Goal: Task Accomplishment & Management: Complete application form

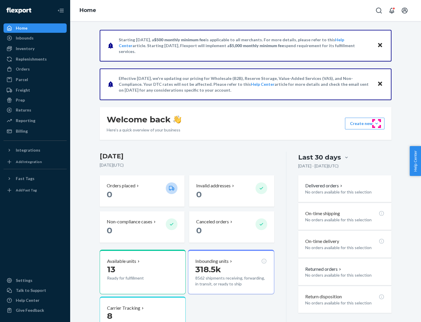
click at [377, 123] on button "Create new Create new inbound Create new order Create new product" at bounding box center [364, 124] width 39 height 12
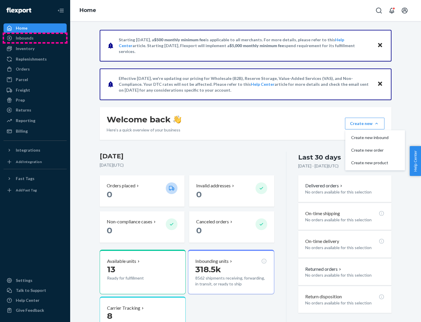
click at [35, 38] on div "Inbounds" at bounding box center [35, 38] width 62 height 8
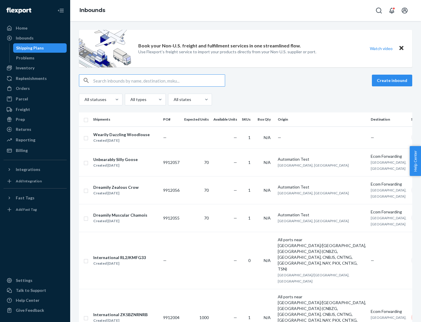
click at [393, 80] on button "Create inbound" at bounding box center [392, 81] width 40 height 12
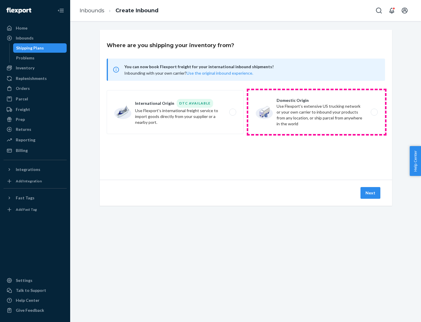
click at [317, 112] on label "Domestic Origin Use Flexport’s extensive US trucking network or your own carrie…" at bounding box center [316, 112] width 137 height 44
click at [374, 112] on input "Domestic Origin Use Flexport’s extensive US trucking network or your own carrie…" at bounding box center [376, 112] width 4 height 4
radio input "true"
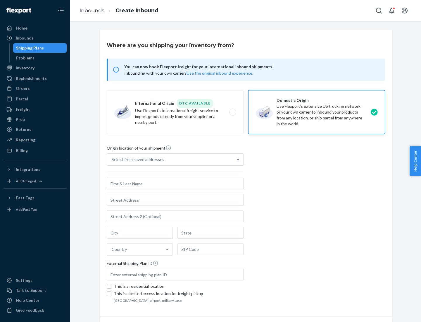
click at [170, 159] on div "Select from saved addresses" at bounding box center [170, 160] width 126 height 12
click at [112, 159] on input "Select from saved addresses" at bounding box center [112, 160] width 1 height 6
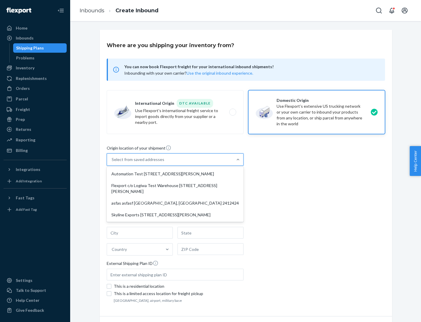
scroll to position [2, 0]
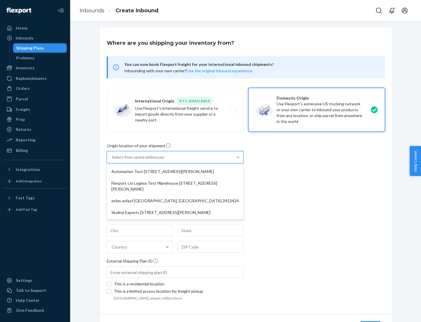
click at [175, 171] on div "Automation Test [STREET_ADDRESS][PERSON_NAME]" at bounding box center [175, 172] width 135 height 12
click at [112, 160] on input "option Automation Test [STREET_ADDRESS][PERSON_NAME] focused, 1 of 4. 4 results…" at bounding box center [112, 157] width 1 height 6
type input "Automation Test"
type input "9th Floor"
type input "[GEOGRAPHIC_DATA]"
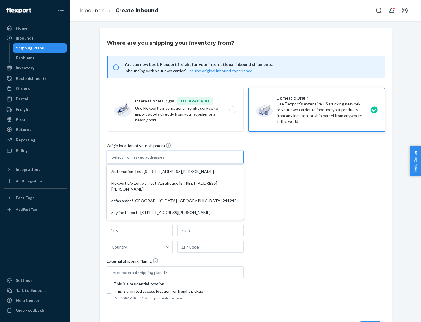
type input "CA"
type input "94104"
type input "[STREET_ADDRESS][PERSON_NAME]"
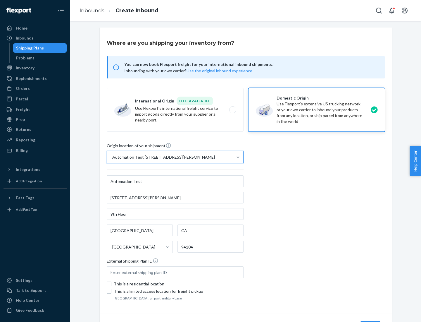
scroll to position [34, 0]
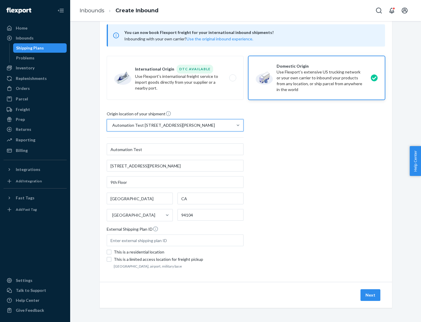
click at [371, 295] on button "Next" at bounding box center [371, 295] width 20 height 12
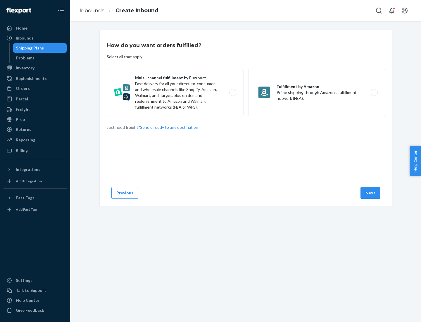
click at [175, 92] on label "Multi-channel fulfillment by Flexport Fast delivery for all your direct-to-cons…" at bounding box center [175, 92] width 137 height 47
click at [233, 92] on input "Multi-channel fulfillment by Flexport Fast delivery for all your direct-to-cons…" at bounding box center [235, 93] width 4 height 4
radio input "true"
click at [371, 193] on button "Next" at bounding box center [371, 193] width 20 height 12
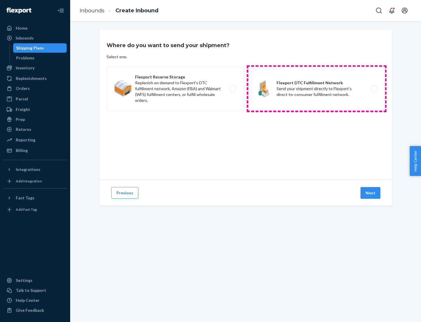
click at [317, 89] on label "Flexport DTC Fulfillment Network Send your shipment directly to Flexport's dire…" at bounding box center [316, 89] width 137 height 44
click at [374, 89] on input "Flexport DTC Fulfillment Network Send your shipment directly to Flexport's dire…" at bounding box center [376, 89] width 4 height 4
radio input "true"
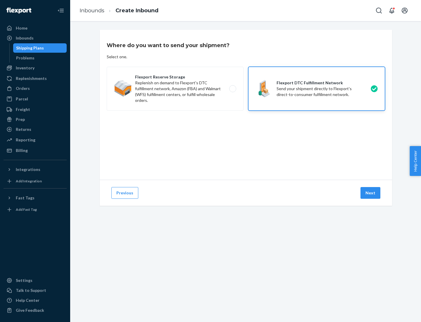
click at [371, 193] on button "Next" at bounding box center [371, 193] width 20 height 12
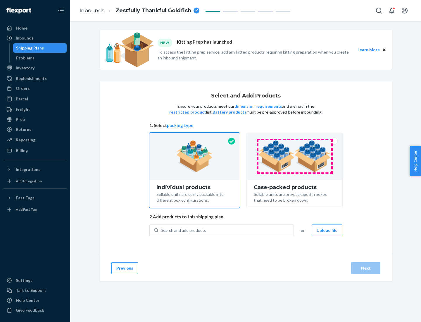
click at [295, 156] on img at bounding box center [294, 156] width 73 height 32
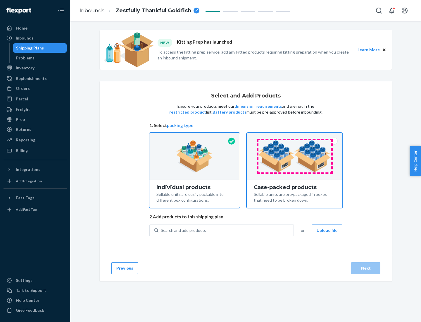
click at [295, 137] on input "Case-packed products Sellable units are pre-packaged in boxes that need to be b…" at bounding box center [295, 135] width 4 height 4
radio input "true"
radio input "false"
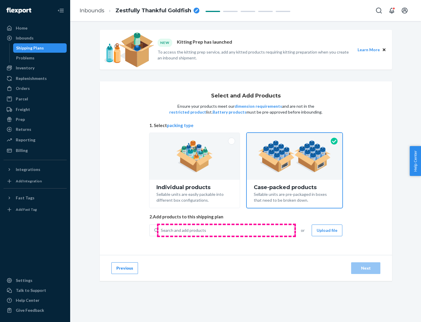
click at [226, 230] on div "Search and add products" at bounding box center [226, 230] width 135 height 11
click at [161, 230] on input "Search and add products" at bounding box center [161, 230] width 1 height 6
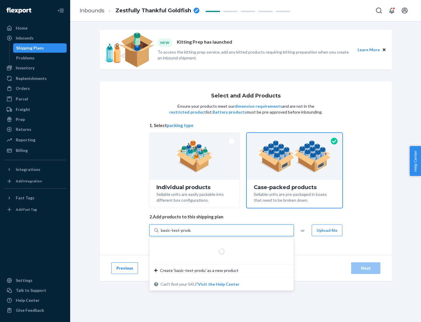
type input "basic-test-product-1"
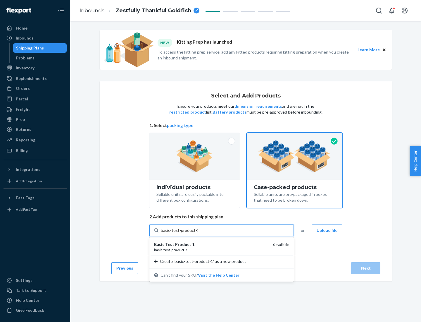
click at [212, 250] on div "basic - test - product - 1" at bounding box center [211, 249] width 114 height 5
click at [198, 233] on input "basic-test-product-1" at bounding box center [179, 230] width 37 height 6
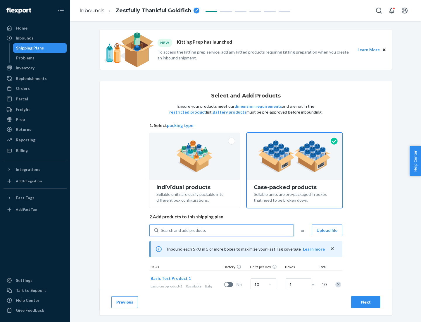
scroll to position [21, 0]
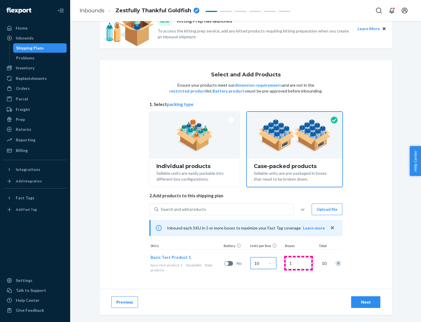
type input "10"
type input "7"
click at [366, 302] on div "Next" at bounding box center [365, 302] width 19 height 6
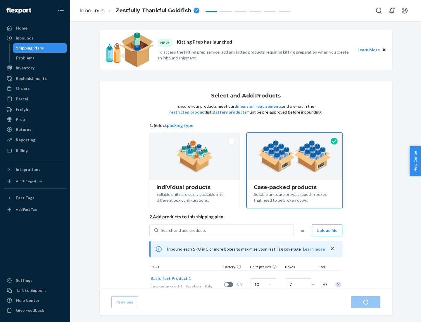
radio input "true"
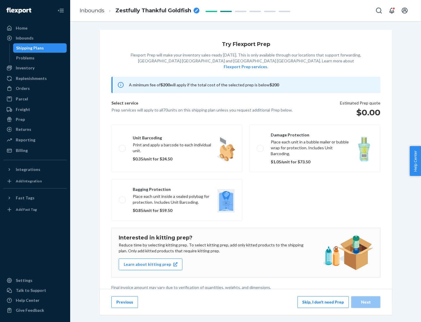
scroll to position [1, 0]
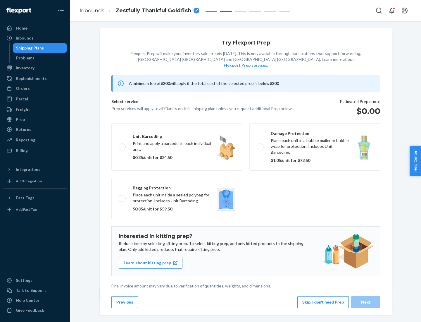
click at [323, 302] on button "Skip, I don't need Prep" at bounding box center [323, 302] width 51 height 12
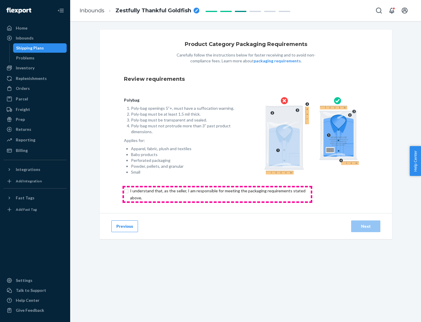
click at [217, 194] on input "checkbox" at bounding box center [221, 194] width 195 height 14
checkbox input "true"
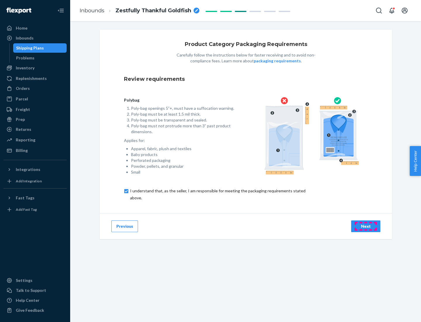
click at [366, 226] on div "Next" at bounding box center [365, 226] width 19 height 6
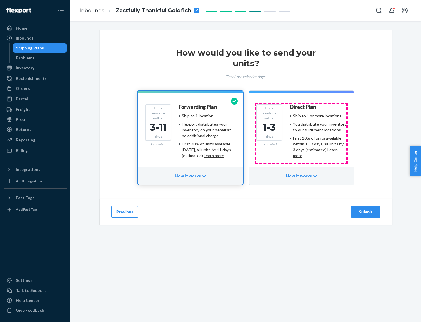
click at [302, 133] on ul "Ship to 1 or more locations You distribute your inventory to our fulfillment lo…" at bounding box center [318, 136] width 57 height 46
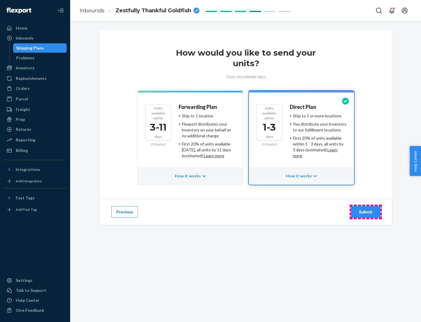
click at [366, 212] on div "Submit" at bounding box center [365, 212] width 19 height 6
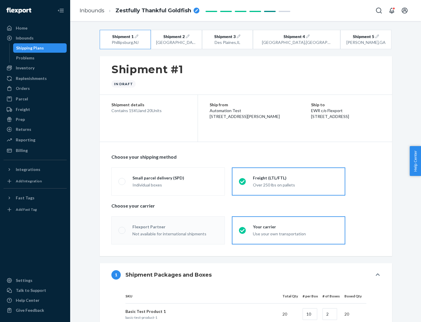
radio input "true"
radio input "false"
radio input "true"
radio input "false"
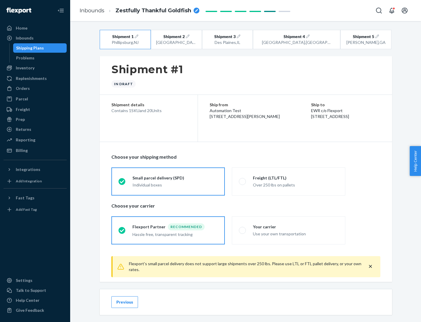
scroll to position [6, 0]
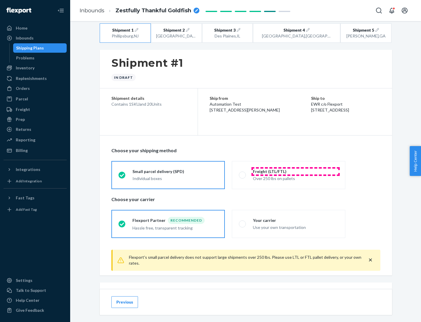
click at [296, 171] on div "Freight (LTL/FTL)" at bounding box center [295, 172] width 85 height 6
click at [243, 173] on input "Freight (LTL/FTL) Over 250 lbs on pallets" at bounding box center [241, 175] width 4 height 4
radio input "true"
radio input "false"
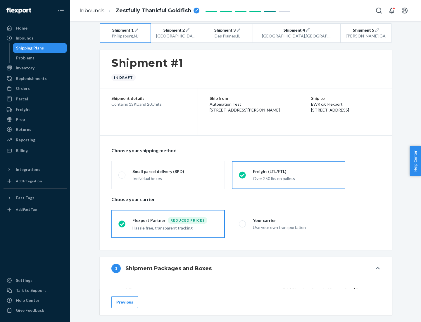
scroll to position [55, 0]
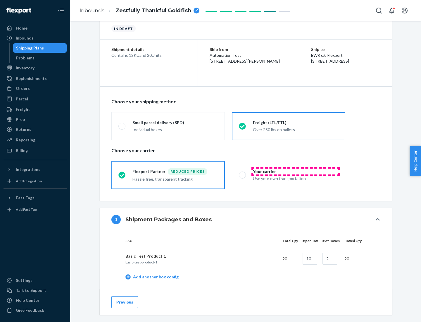
click at [296, 171] on div "Your carrier" at bounding box center [295, 172] width 85 height 6
click at [243, 173] on input "Your carrier Use your own transportation" at bounding box center [241, 175] width 4 height 4
radio input "true"
radio input "false"
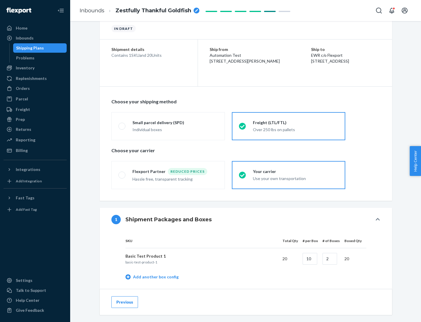
scroll to position [185, 0]
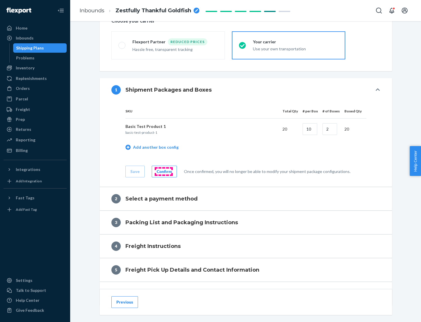
click at [164, 171] on div "Confirm" at bounding box center [164, 172] width 15 height 6
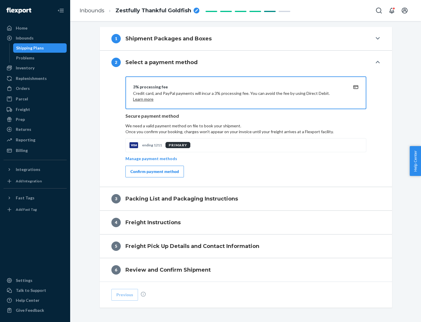
click at [154, 171] on div "Confirm payment method" at bounding box center [154, 172] width 49 height 6
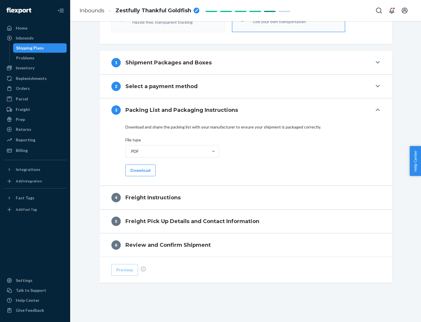
scroll to position [211, 0]
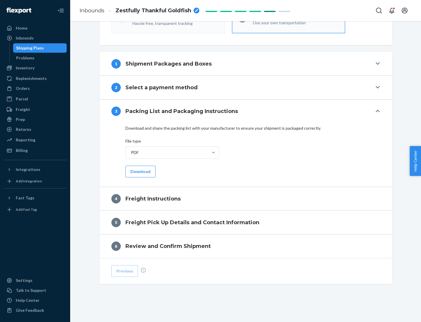
click at [140, 171] on button "Download" at bounding box center [141, 172] width 30 height 12
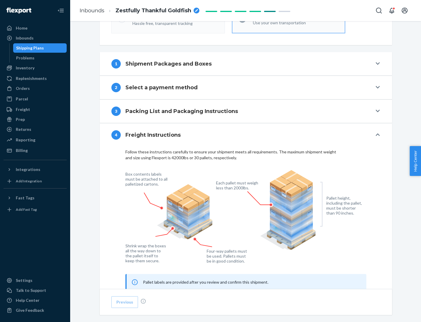
scroll to position [354, 0]
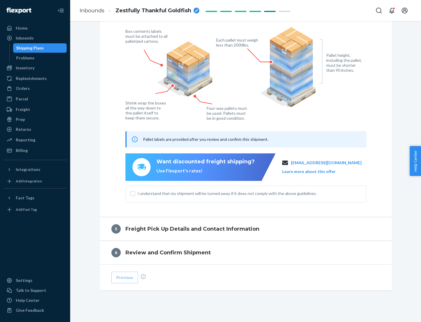
click at [316, 171] on button "Learn more about this offer" at bounding box center [309, 172] width 54 height 6
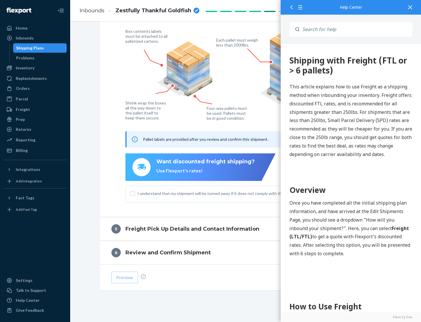
scroll to position [0, 0]
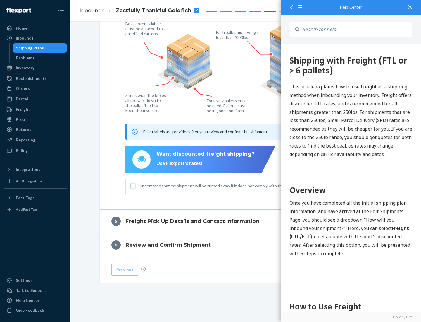
click at [133, 185] on input "I understand that my shipment will be turned away if it does not comply with th…" at bounding box center [132, 185] width 5 height 5
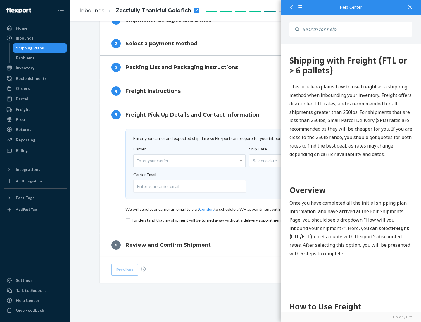
scroll to position [255, 0]
click at [246, 220] on input "checkbox" at bounding box center [246, 219] width 241 height 7
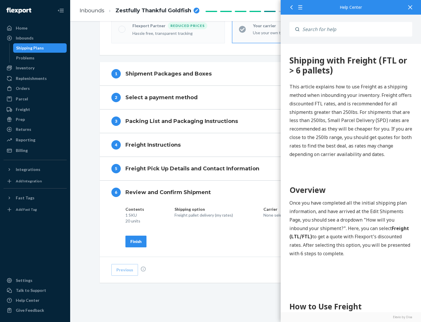
scroll to position [201, 0]
click at [136, 241] on div "Finish" at bounding box center [135, 241] width 11 height 6
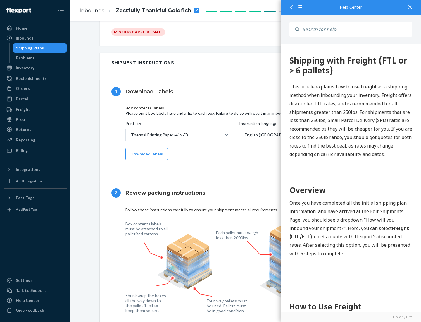
scroll to position [0, 0]
